Goal: Transaction & Acquisition: Purchase product/service

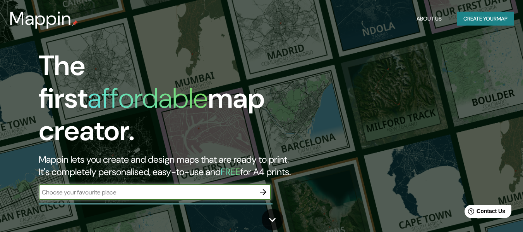
click at [260, 187] on icon "button" at bounding box center [263, 191] width 9 height 9
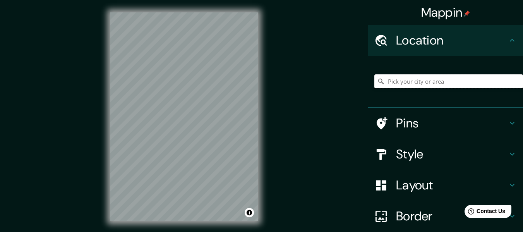
click at [440, 80] on input "Pick your city or area" at bounding box center [449, 81] width 149 height 14
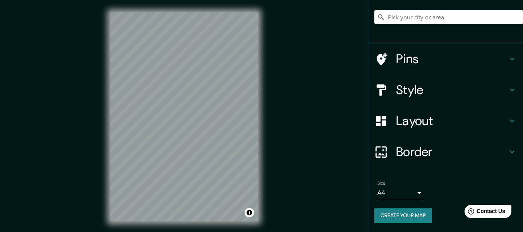
scroll to position [14, 0]
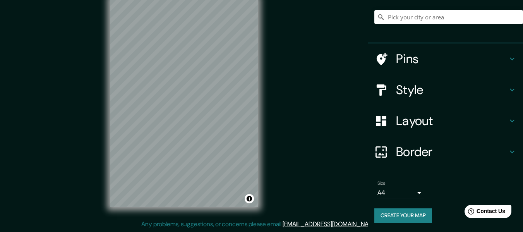
click at [478, 124] on h4 "Layout" at bounding box center [452, 120] width 112 height 15
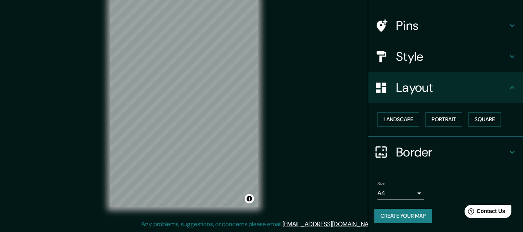
scroll to position [46, 0]
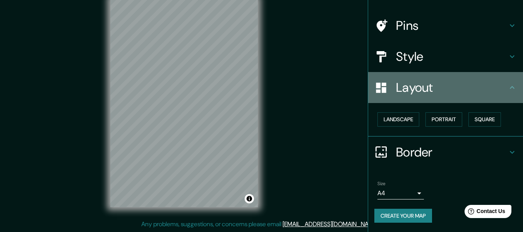
click at [500, 94] on h4 "Layout" at bounding box center [452, 87] width 112 height 15
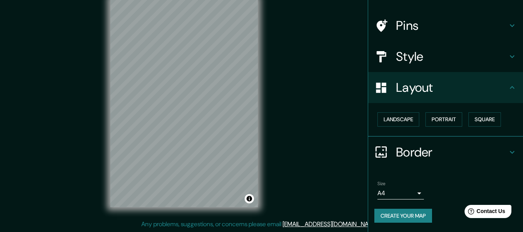
click at [474, 156] on h4 "Border" at bounding box center [452, 151] width 112 height 15
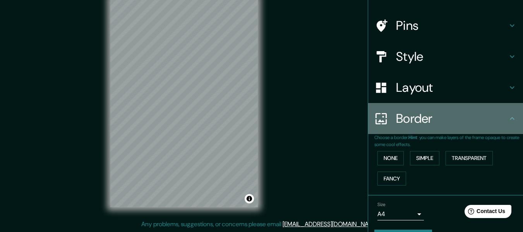
click at [500, 129] on div "Border" at bounding box center [445, 118] width 155 height 31
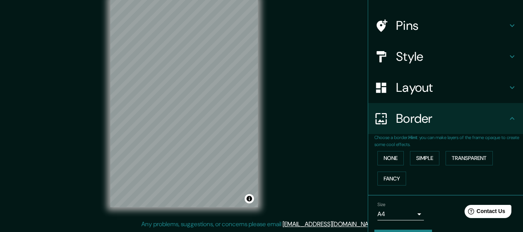
click at [501, 121] on h4 "Border" at bounding box center [452, 118] width 112 height 15
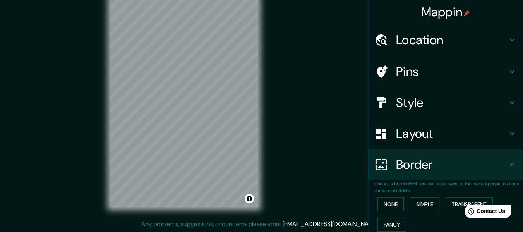
scroll to position [0, 0]
click at [432, 70] on h4 "Pins" at bounding box center [452, 71] width 112 height 15
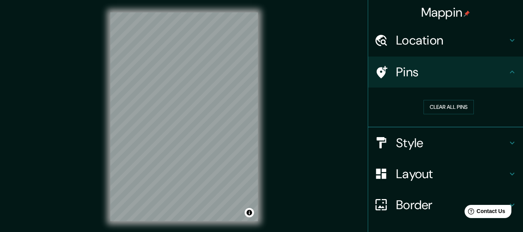
click at [440, 45] on h4 "Location" at bounding box center [452, 40] width 112 height 15
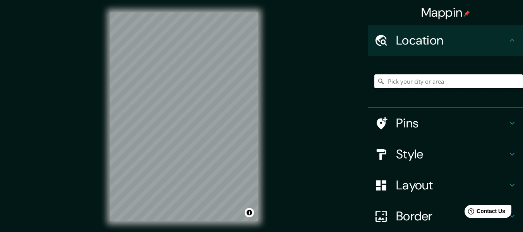
click at [416, 82] on input "Pick your city or area" at bounding box center [449, 81] width 149 height 14
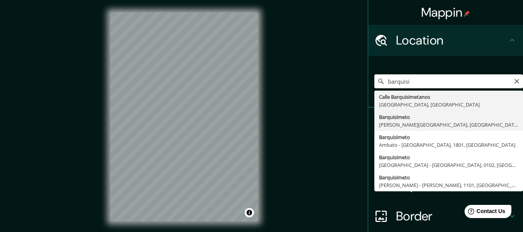
type input "Barquisimeto, Iribarren, [GEOGRAPHIC_DATA], [GEOGRAPHIC_DATA]"
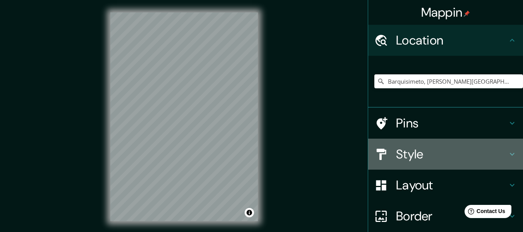
click at [467, 154] on h4 "Style" at bounding box center [452, 153] width 112 height 15
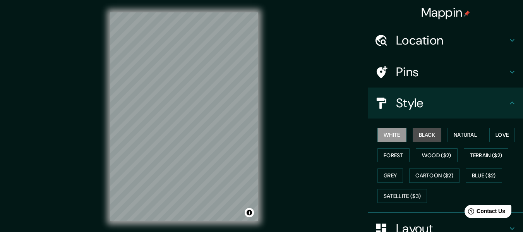
click at [426, 134] on button "Black" at bounding box center [427, 135] width 29 height 14
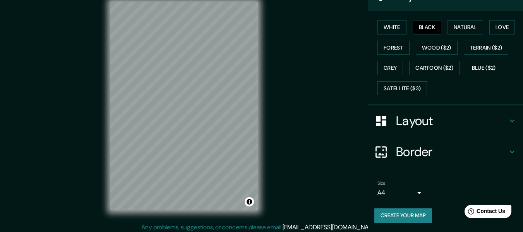
scroll to position [14, 0]
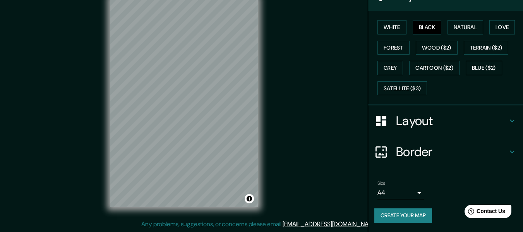
click at [413, 194] on body "Mappin Location Barquisimeto, Iribarren, Lara, Venezuela Pins Style White Black…" at bounding box center [261, 102] width 523 height 232
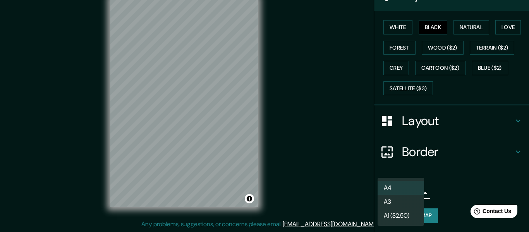
click at [414, 205] on li "A3" at bounding box center [401, 202] width 46 height 14
type input "a4"
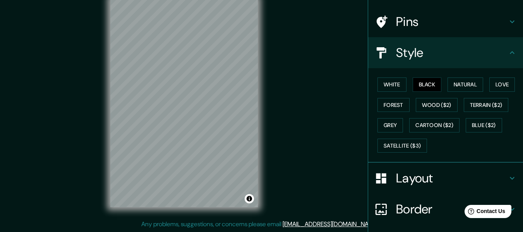
scroll to position [108, 0]
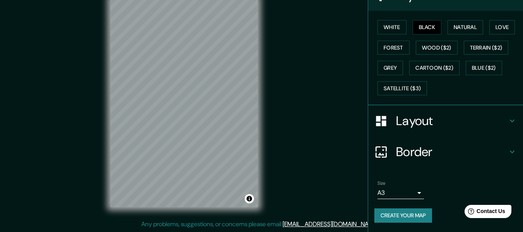
click at [416, 216] on button "Create your map" at bounding box center [404, 215] width 58 height 14
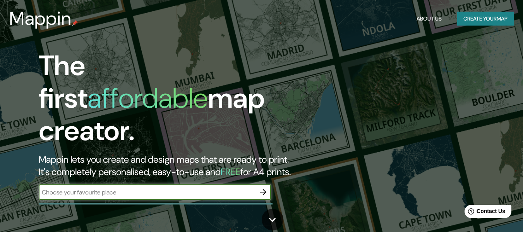
click at [264, 187] on icon "button" at bounding box center [263, 191] width 9 height 9
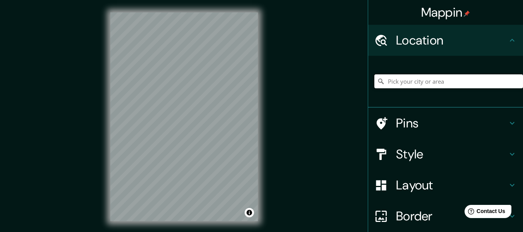
click at [433, 79] on input "Pick your city or area" at bounding box center [449, 81] width 149 height 14
click at [408, 84] on input "Pick your city or area" at bounding box center [449, 81] width 149 height 14
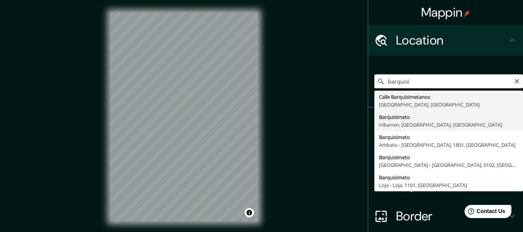
type input "Barquisimeto, Iribarren, [GEOGRAPHIC_DATA], [GEOGRAPHIC_DATA]"
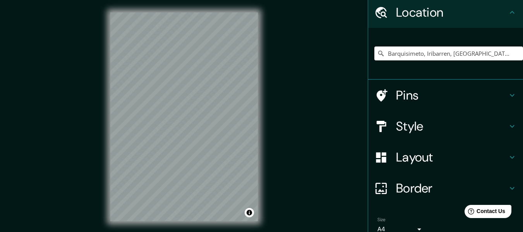
scroll to position [64, 0]
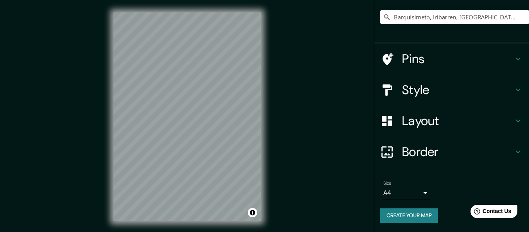
click at [406, 193] on body "Mappin Location [GEOGRAPHIC_DATA], [GEOGRAPHIC_DATA], [GEOGRAPHIC_DATA], [GEOGR…" at bounding box center [264, 116] width 529 height 232
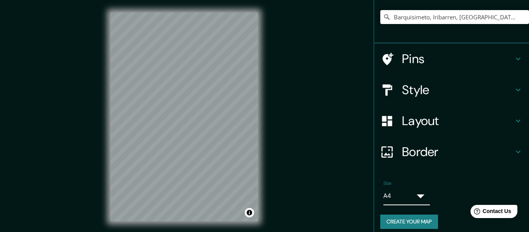
type input "a4"
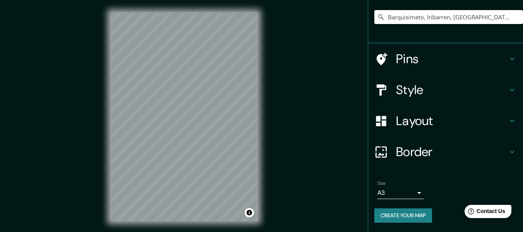
click at [448, 94] on h4 "Style" at bounding box center [452, 89] width 112 height 15
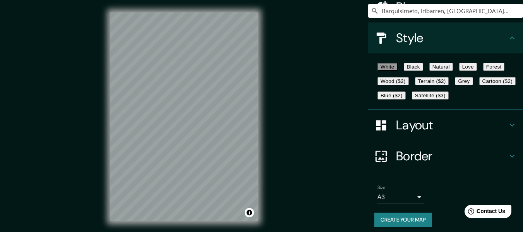
click at [426, 79] on div "White Black Natural Love Forest Wood ($2) Terrain ($2) Grey Cartoon ($2) Blue (…" at bounding box center [449, 81] width 149 height 43
click at [423, 70] on button "Black" at bounding box center [413, 67] width 19 height 8
click at [322, 131] on div "Mappin Location Barquisimeto, Iribarren, Lara, Venezuela Pins Style White Black…" at bounding box center [261, 123] width 523 height 246
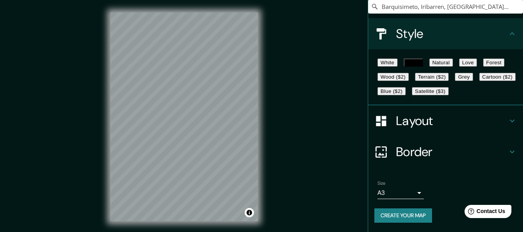
scroll to position [108, 0]
click at [404, 195] on body "Mappin Location Barquisimeto, Iribarren, Lara, Venezuela Pins Style White Black…" at bounding box center [261, 116] width 523 height 232
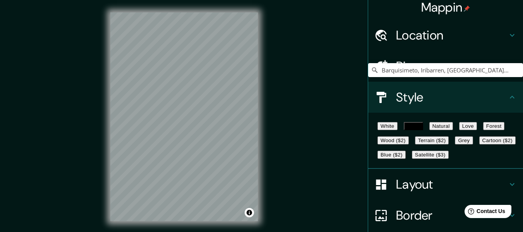
scroll to position [0, 0]
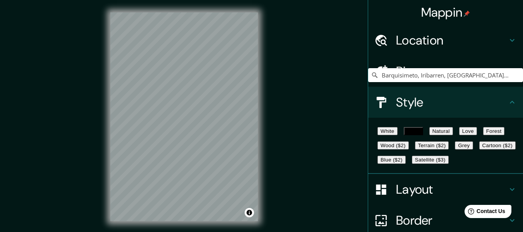
click at [475, 74] on h4 "Pins" at bounding box center [452, 71] width 112 height 15
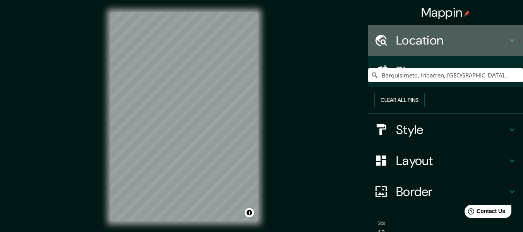
click at [456, 46] on h4 "Location" at bounding box center [452, 40] width 112 height 15
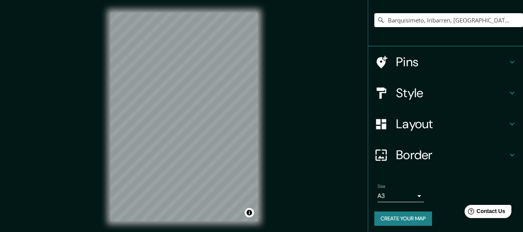
scroll to position [64, 0]
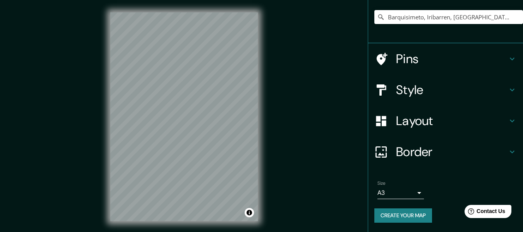
click at [405, 214] on button "Create your map" at bounding box center [404, 215] width 58 height 14
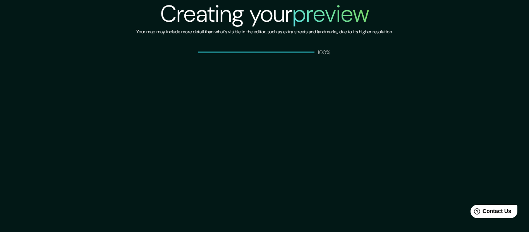
drag, startPoint x: 388, startPoint y: 0, endPoint x: 257, endPoint y: 106, distance: 168.4
click at [257, 106] on div "Creating your preview Your map may include more detail than what's visible in t…" at bounding box center [264, 116] width 529 height 232
click at [303, 55] on div "100%" at bounding box center [264, 52] width 133 height 8
click at [294, 53] on span at bounding box center [256, 53] width 116 height 2
click at [489, 209] on span "Contact Us" at bounding box center [497, 211] width 30 height 7
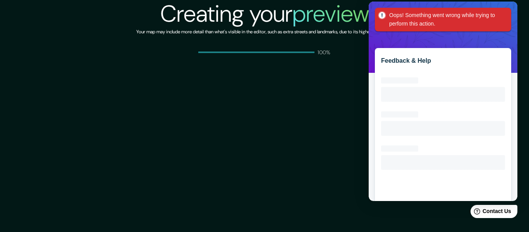
click at [310, 98] on div "Creating your preview Your map may include more detail than what's visible in t…" at bounding box center [264, 116] width 529 height 232
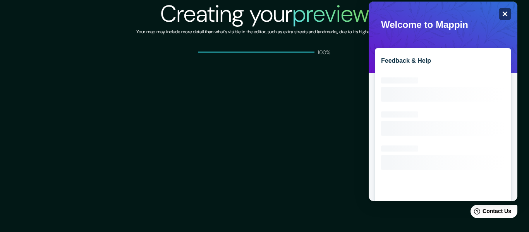
click at [505, 12] on icon "Close" at bounding box center [505, 14] width 6 height 6
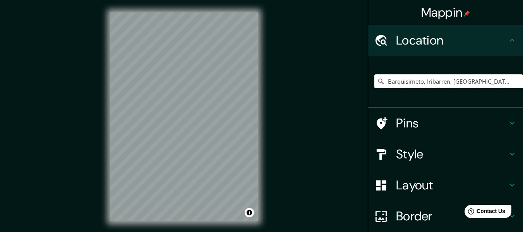
click at [473, 85] on input "Barquisimeto, Iribarren, [GEOGRAPHIC_DATA], [GEOGRAPHIC_DATA]" at bounding box center [449, 81] width 149 height 14
click at [491, 81] on input "Barquisimeto, Iribarren, [GEOGRAPHIC_DATA], [GEOGRAPHIC_DATA]" at bounding box center [449, 81] width 149 height 14
click at [490, 82] on input "Barquisimeto, Iribarren, [GEOGRAPHIC_DATA], [GEOGRAPHIC_DATA]" at bounding box center [449, 81] width 149 height 14
drag, startPoint x: 493, startPoint y: 81, endPoint x: 344, endPoint y: 92, distance: 148.8
click at [344, 92] on div "Mappin Location [GEOGRAPHIC_DATA], [GEOGRAPHIC_DATA], [GEOGRAPHIC_DATA], [GEOGR…" at bounding box center [261, 123] width 523 height 246
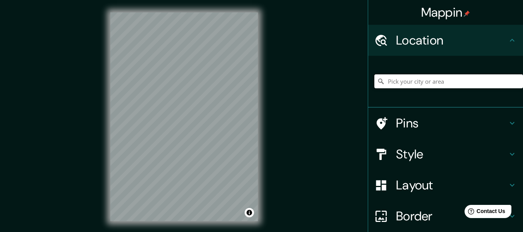
type input "b"
click at [405, 78] on input "Pick your city or area" at bounding box center [449, 81] width 149 height 14
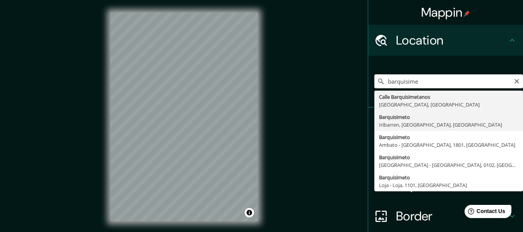
type input "Barquisimeto, Iribarren, Lara, Venezuela"
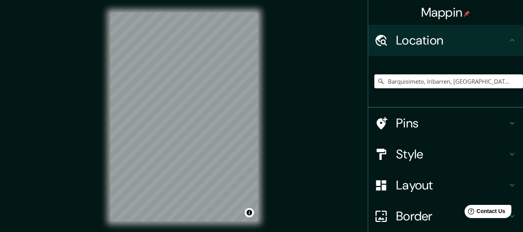
click at [475, 158] on h4 "Style" at bounding box center [452, 153] width 112 height 15
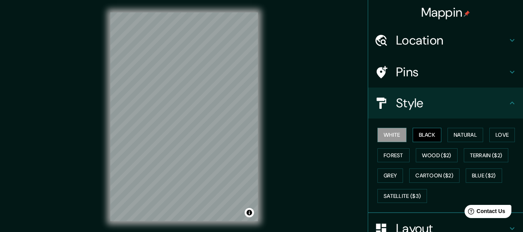
click at [430, 135] on button "Black" at bounding box center [427, 135] width 29 height 14
click at [340, 136] on div "Mappin Location Barquisimeto, Iribarren, Lara, Venezuela Pins Style White Black…" at bounding box center [261, 123] width 523 height 246
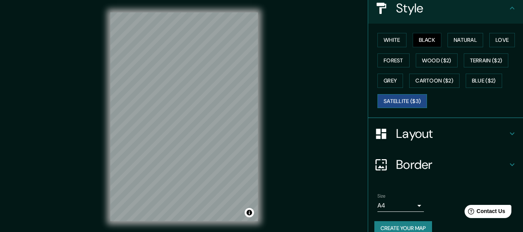
scroll to position [108, 0]
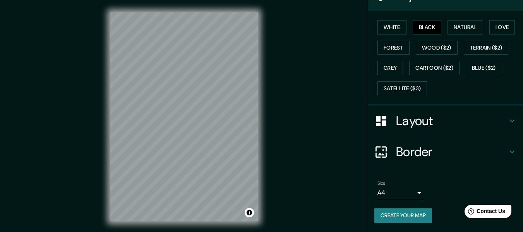
click at [411, 190] on body "Mappin Location Barquisimeto, Iribarren, Lara, Venezuela Pins Style White Black…" at bounding box center [261, 116] width 523 height 232
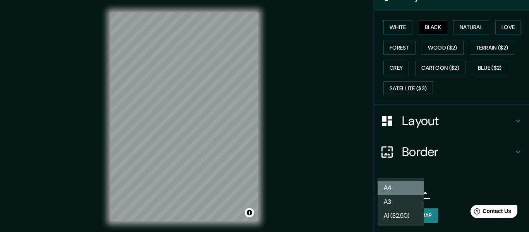
click at [411, 185] on li "A4" at bounding box center [401, 188] width 46 height 14
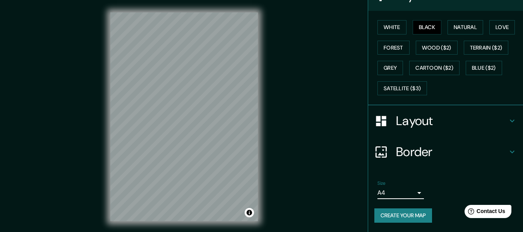
click at [406, 219] on button "Create your map" at bounding box center [404, 215] width 58 height 14
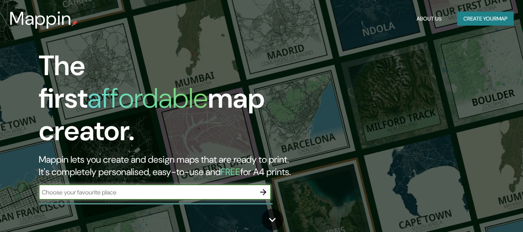
click at [262, 187] on icon "button" at bounding box center [263, 191] width 9 height 9
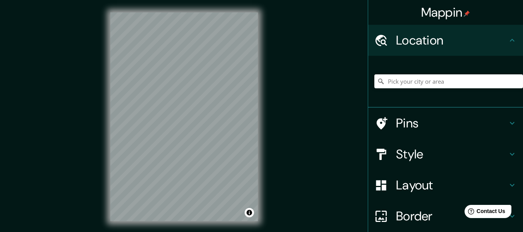
click at [462, 74] on div at bounding box center [449, 81] width 149 height 39
click at [461, 79] on input "Pick your city or area" at bounding box center [449, 81] width 149 height 14
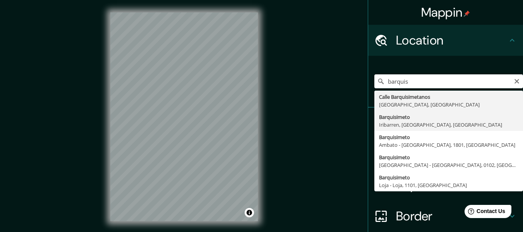
type input "Barquisimeto, Iribarren, [GEOGRAPHIC_DATA], [GEOGRAPHIC_DATA]"
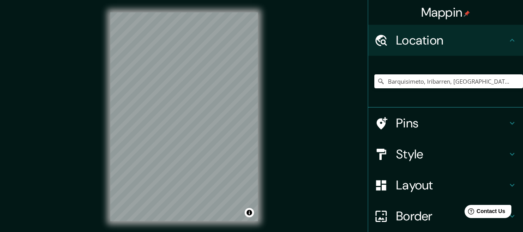
click at [93, 114] on div "Mappin Location [GEOGRAPHIC_DATA], [GEOGRAPHIC_DATA], [GEOGRAPHIC_DATA], [GEOGR…" at bounding box center [261, 123] width 523 height 246
click at [465, 153] on h4 "Style" at bounding box center [452, 153] width 112 height 15
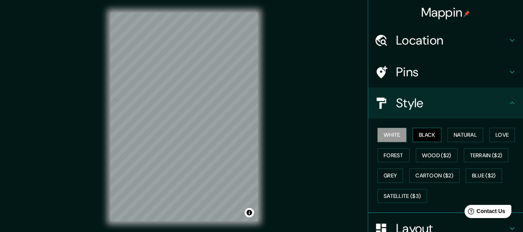
click at [428, 138] on button "Black" at bounding box center [427, 135] width 29 height 14
click at [507, 109] on div "Style" at bounding box center [445, 103] width 155 height 31
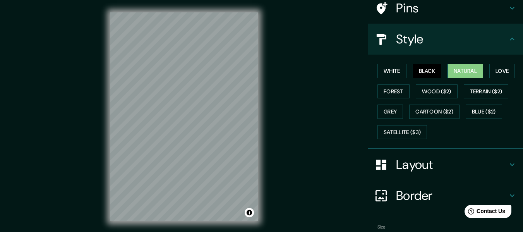
scroll to position [108, 0]
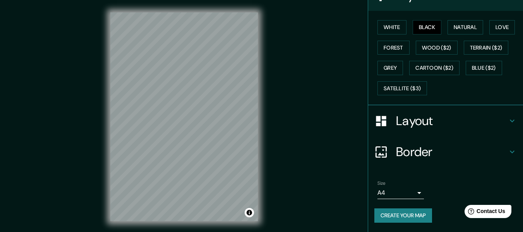
click at [465, 119] on h4 "Layout" at bounding box center [452, 120] width 112 height 15
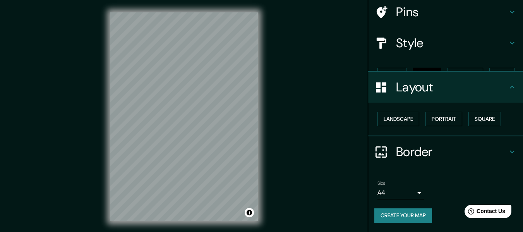
scroll to position [46, 0]
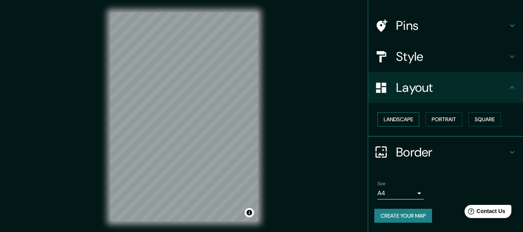
click at [408, 116] on button "Landscape" at bounding box center [399, 119] width 42 height 14
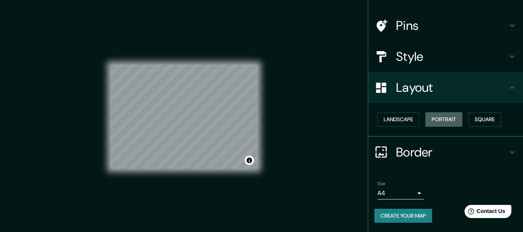
click at [448, 119] on button "Portrait" at bounding box center [444, 119] width 37 height 14
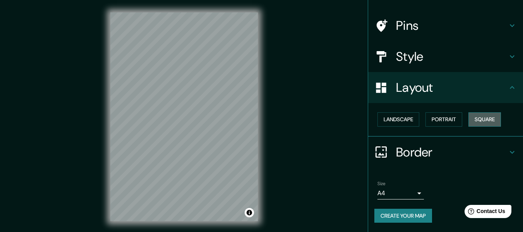
click at [478, 119] on button "Square" at bounding box center [485, 119] width 33 height 14
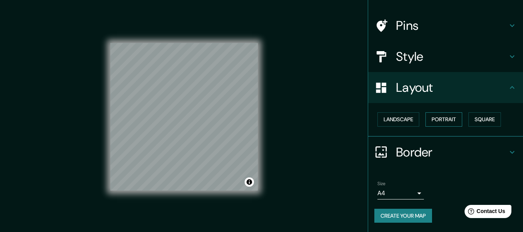
click at [442, 116] on button "Portrait" at bounding box center [444, 119] width 37 height 14
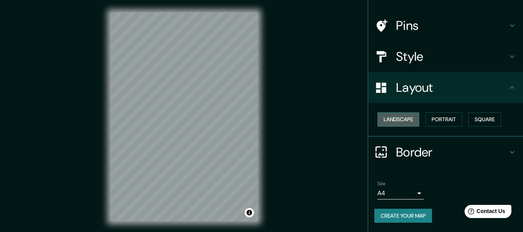
click at [401, 120] on button "Landscape" at bounding box center [399, 119] width 42 height 14
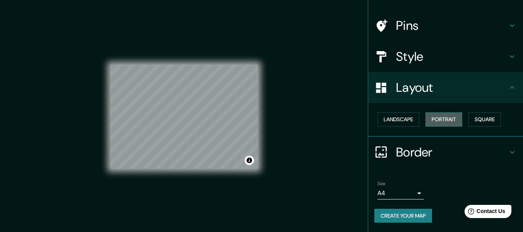
click at [437, 115] on button "Portrait" at bounding box center [444, 119] width 37 height 14
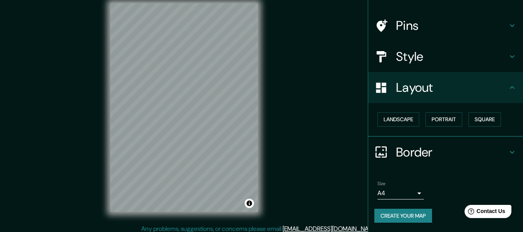
scroll to position [14, 0]
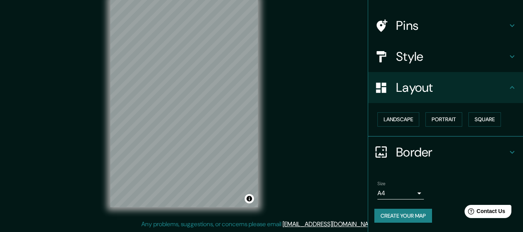
click at [440, 152] on h4 "Border" at bounding box center [452, 151] width 112 height 15
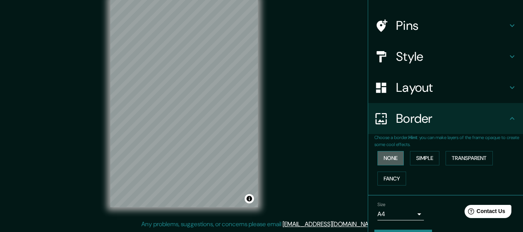
click at [387, 158] on button "None" at bounding box center [391, 158] width 26 height 14
click at [414, 156] on button "Simple" at bounding box center [424, 158] width 29 height 14
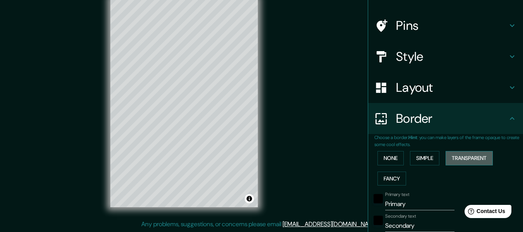
click at [466, 158] on button "Transparent" at bounding box center [469, 158] width 47 height 14
click at [386, 176] on button "Fancy" at bounding box center [392, 179] width 29 height 14
click at [389, 159] on button "None" at bounding box center [391, 158] width 26 height 14
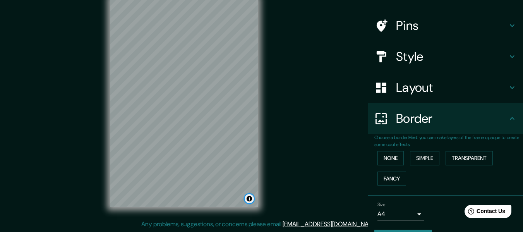
click at [250, 200] on button "Toggle attribution" at bounding box center [249, 198] width 9 height 9
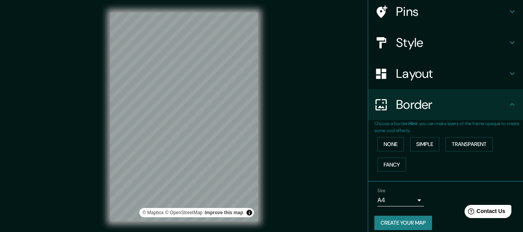
scroll to position [68, 0]
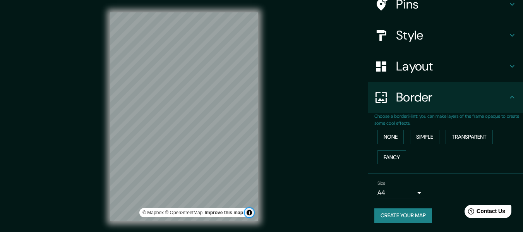
click at [248, 210] on button "Toggle attribution" at bounding box center [249, 212] width 9 height 9
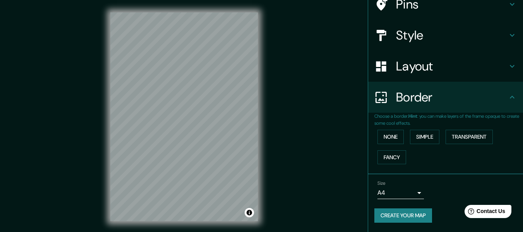
click at [89, 205] on div "Mappin Location [GEOGRAPHIC_DATA], [GEOGRAPHIC_DATA], [GEOGRAPHIC_DATA], [GEOGR…" at bounding box center [261, 123] width 523 height 246
click at [185, 232] on html "Mappin Location [GEOGRAPHIC_DATA], [GEOGRAPHIC_DATA], [GEOGRAPHIC_DATA], [GEOGR…" at bounding box center [261, 116] width 523 height 232
click at [205, 112] on div at bounding box center [204, 110] width 6 height 6
click at [193, 51] on div at bounding box center [190, 48] width 6 height 6
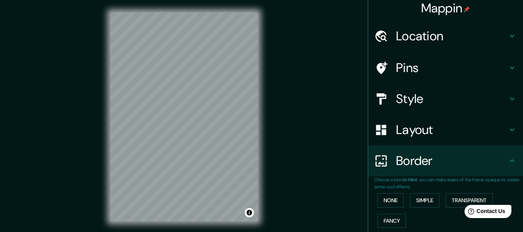
scroll to position [0, 0]
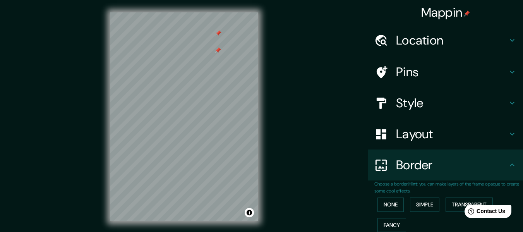
drag, startPoint x: 217, startPoint y: 32, endPoint x: 217, endPoint y: 41, distance: 9.3
click at [217, 36] on div at bounding box center [218, 33] width 6 height 6
click at [218, 41] on div at bounding box center [218, 39] width 6 height 6
click at [218, 57] on div at bounding box center [218, 56] width 6 height 6
click at [211, 0] on html "Mappin Location [GEOGRAPHIC_DATA], [GEOGRAPHIC_DATA], [GEOGRAPHIC_DATA], [GEOGR…" at bounding box center [261, 116] width 523 height 232
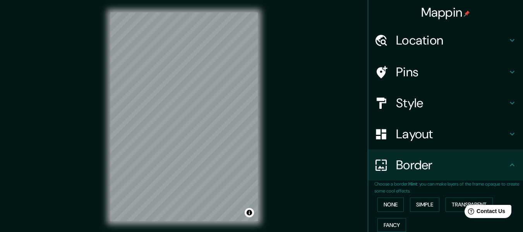
click at [150, 0] on html "Mappin Location [GEOGRAPHIC_DATA], [GEOGRAPHIC_DATA], [GEOGRAPHIC_DATA], [GEOGR…" at bounding box center [261, 116] width 523 height 232
click at [245, 214] on div "© Mapbox © OpenStreetMap Improve this map" at bounding box center [184, 116] width 148 height 209
